Goal: Complete application form: Complete application form

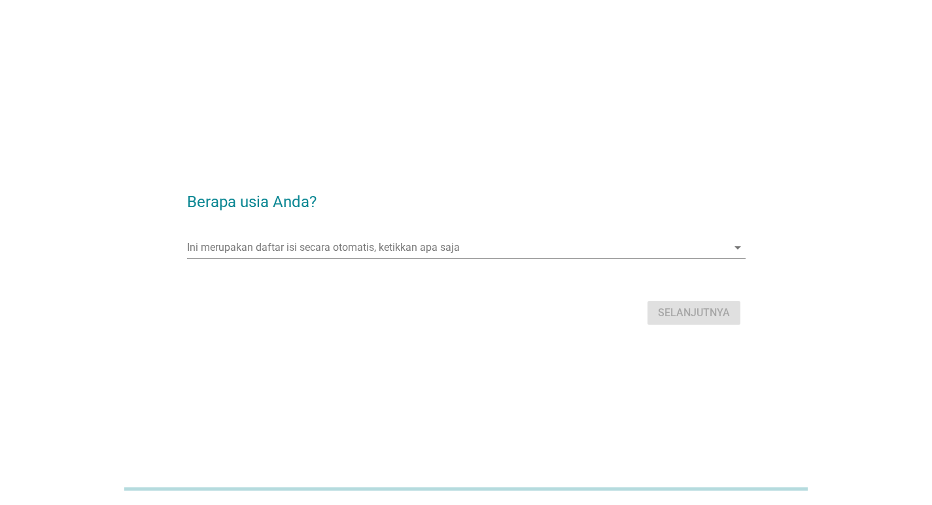
click at [339, 215] on form "Berapa usia Anda? Ini merupakan daftar isi secara otomatis, ketikkan apa saja a…" at bounding box center [466, 253] width 558 height 152
drag, startPoint x: 339, startPoint y: 267, endPoint x: 345, endPoint y: 255, distance: 13.5
click at [341, 261] on div "Ini merupakan daftar isi secara otomatis, ketikkan apa saja arrow_drop_down" at bounding box center [466, 254] width 558 height 34
click at [345, 253] on input "Ini merupakan daftar isi secara otomatis, ketikkan apa saja" at bounding box center [457, 247] width 540 height 21
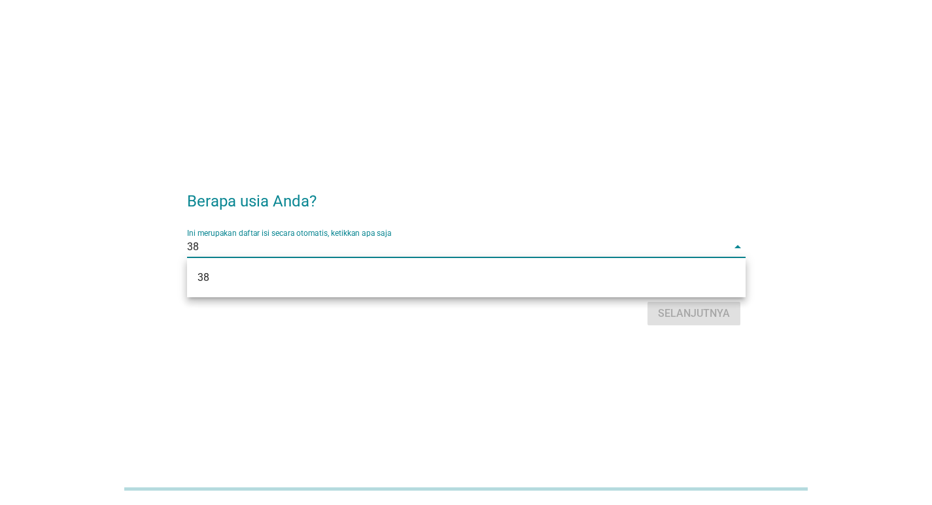
type input "38"
click at [718, 315] on div "Selanjutnya" at bounding box center [466, 313] width 558 height 31
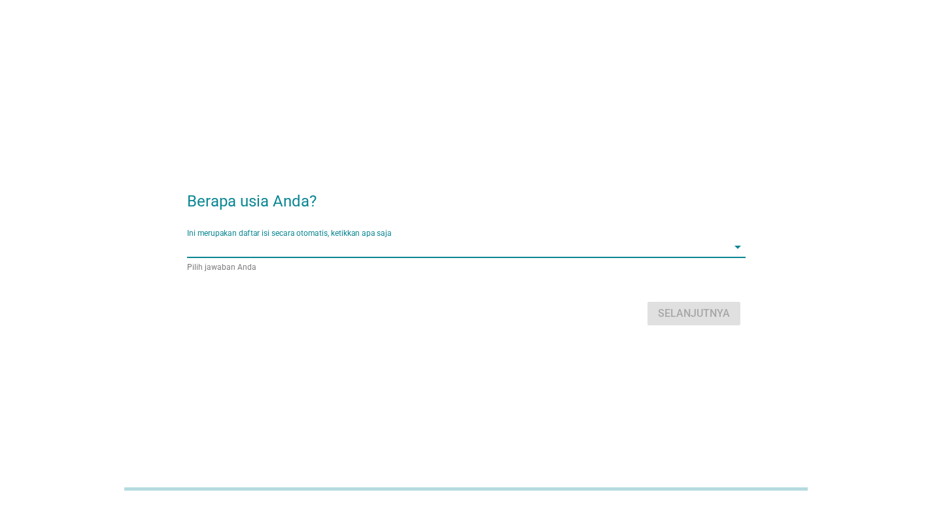
click at [359, 244] on input "Ini merupakan daftar isi secara otomatis, ketikkan apa saja" at bounding box center [457, 247] width 540 height 21
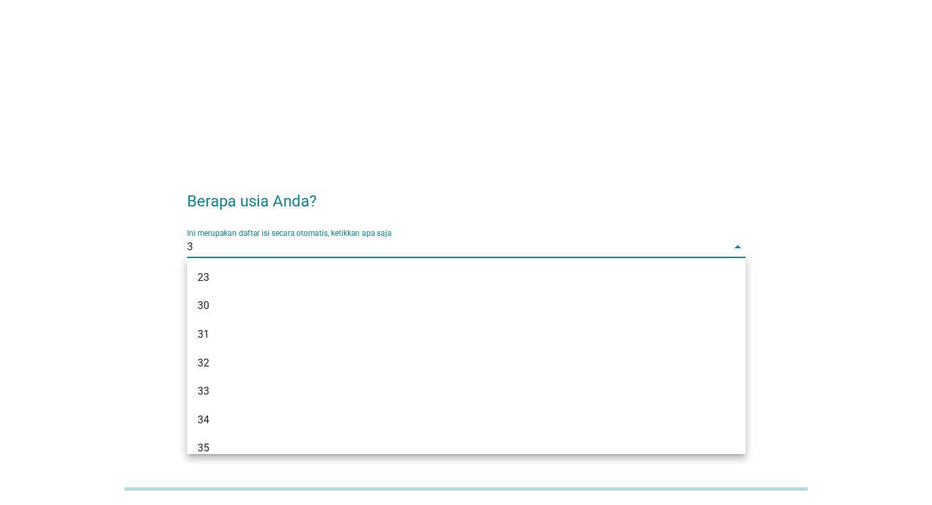
type input "38"
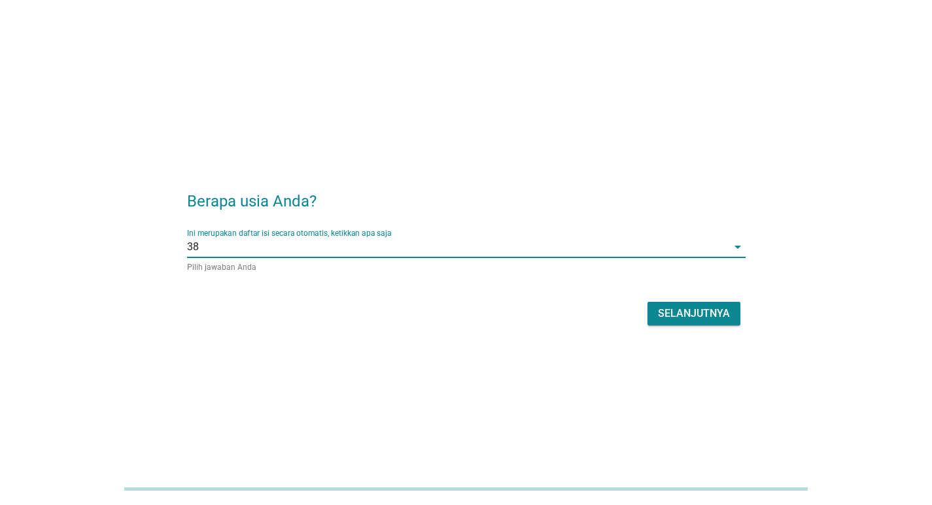
click at [694, 307] on div "Selanjutnya" at bounding box center [694, 314] width 72 height 16
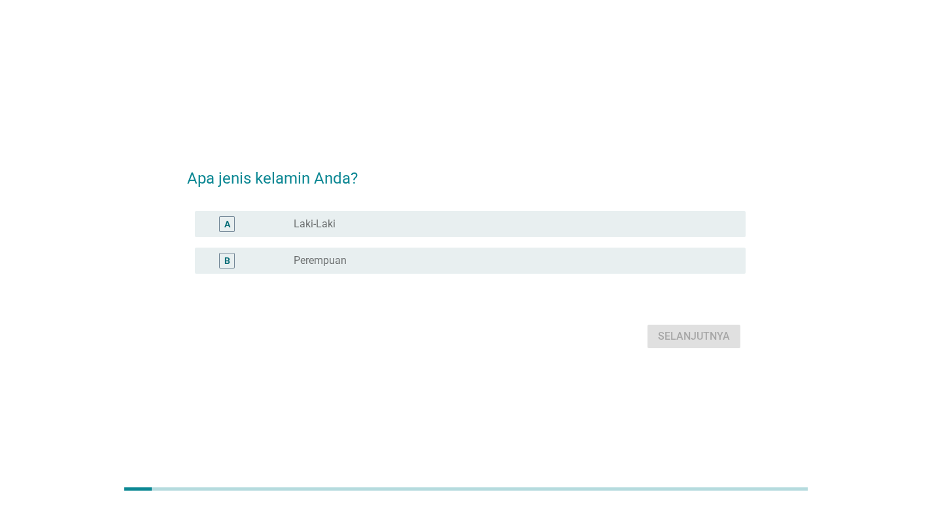
click at [342, 262] on label "Perempuan" at bounding box center [320, 260] width 53 height 13
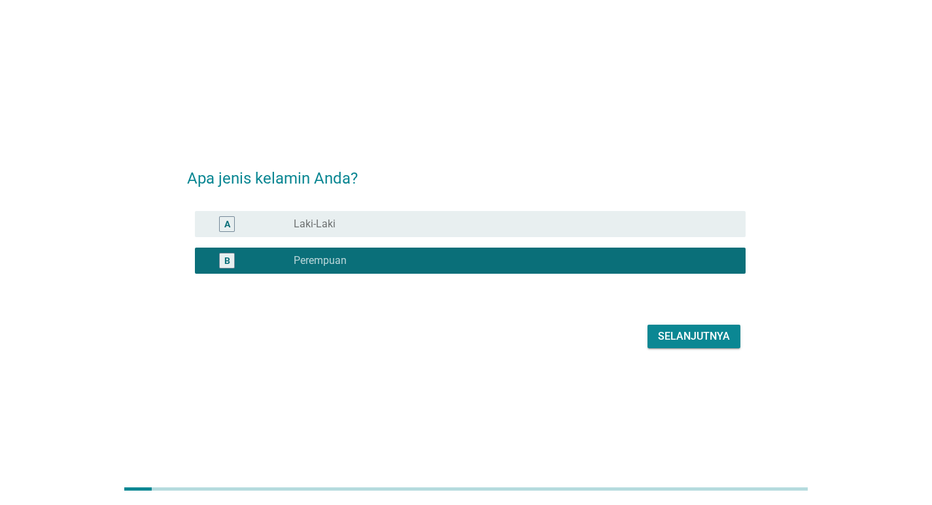
click at [695, 341] on div "Selanjutnya" at bounding box center [694, 337] width 72 height 16
